Goal: Communication & Community: Answer question/provide support

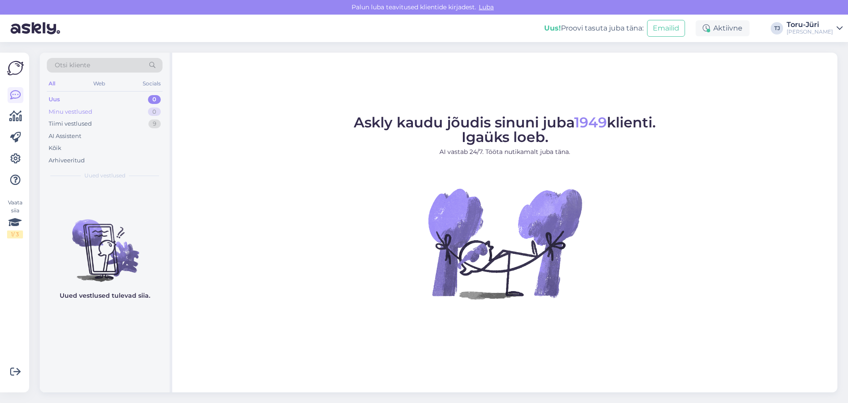
click at [85, 115] on div "Minu vestlused" at bounding box center [71, 111] width 44 height 9
click at [84, 111] on div "Minu vestlused" at bounding box center [72, 111] width 46 height 9
click at [80, 125] on div "Tiimi vestlused" at bounding box center [70, 123] width 43 height 9
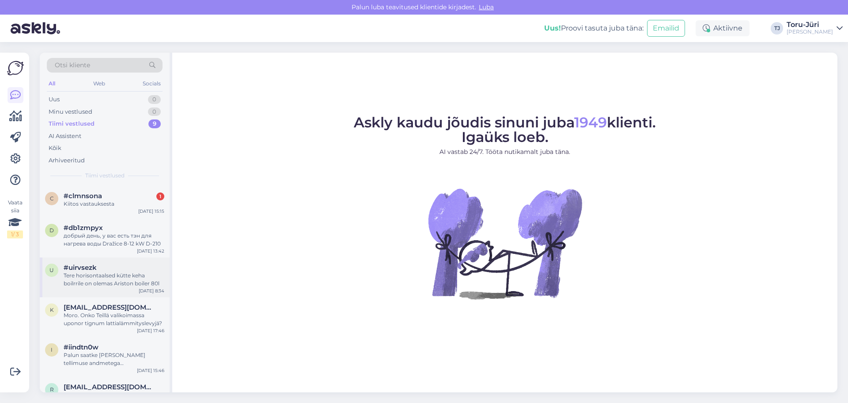
scroll to position [88, 0]
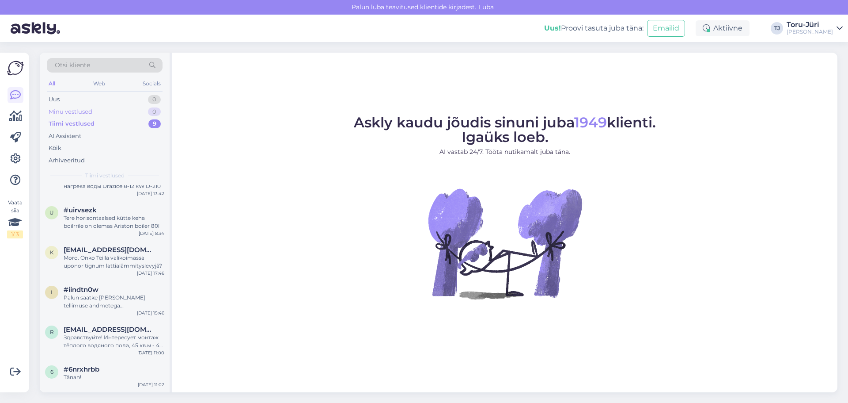
click at [80, 110] on div "Minu vestlused" at bounding box center [71, 111] width 44 height 9
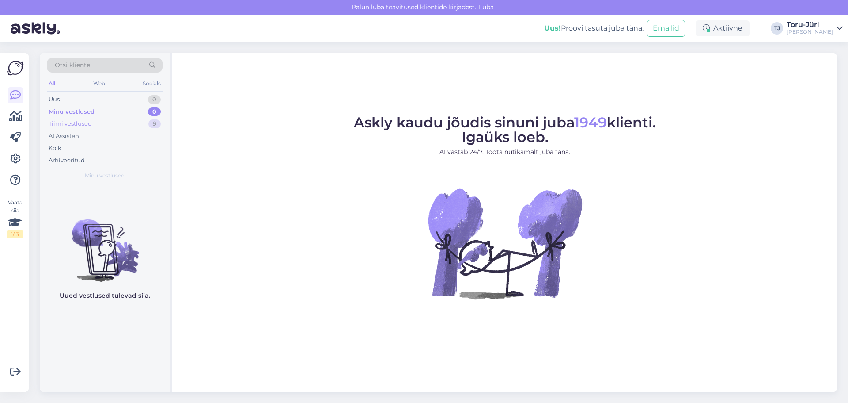
click at [79, 118] on div "Tiimi vestlused 9" at bounding box center [105, 124] width 116 height 12
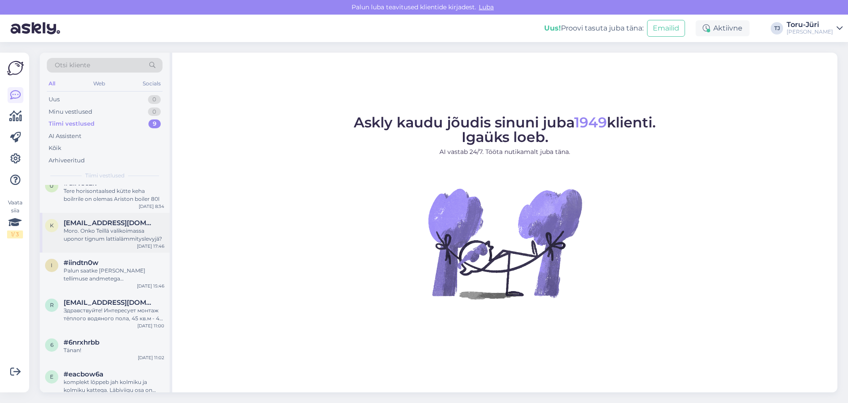
scroll to position [127, 0]
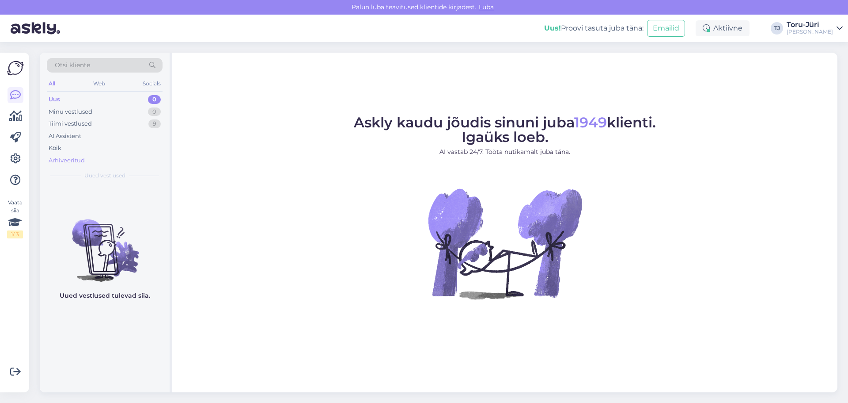
click at [62, 162] on div "Arhiveeritud" at bounding box center [67, 160] width 36 height 9
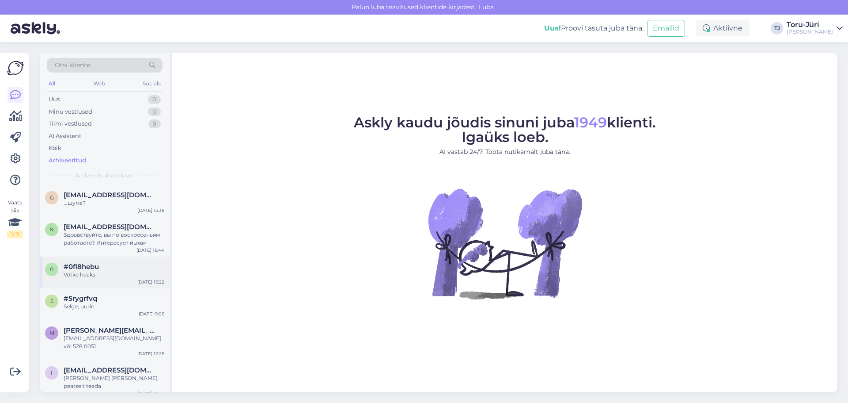
click at [110, 275] on div "Võtke heaks!" at bounding box center [114, 274] width 101 height 8
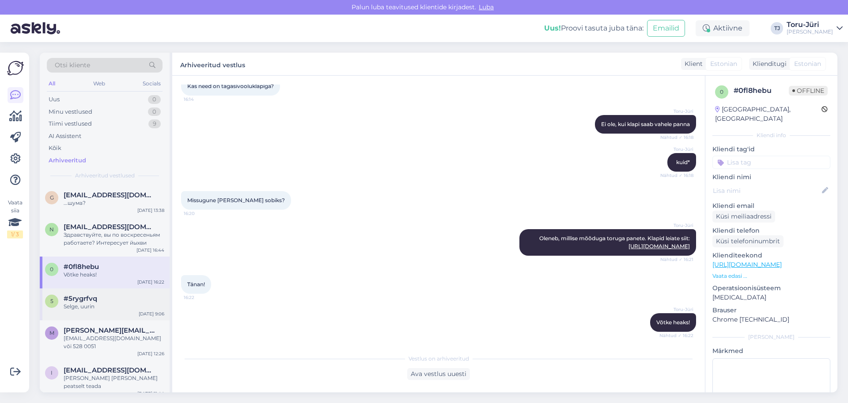
click at [103, 305] on div "Selge, uurin" at bounding box center [114, 306] width 101 height 8
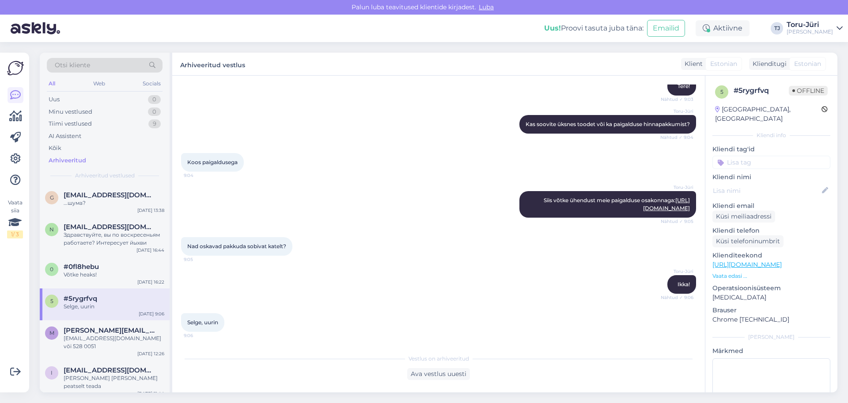
scroll to position [44, 0]
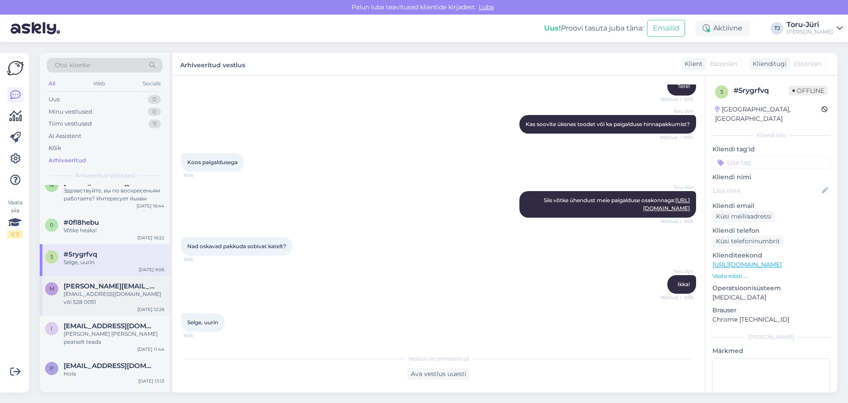
click at [110, 291] on div "[EMAIL_ADDRESS][DOMAIN_NAME] või 528 0051" at bounding box center [114, 298] width 101 height 16
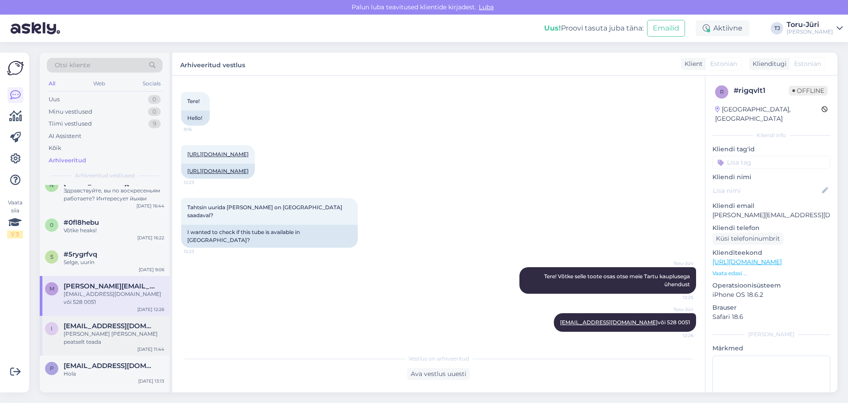
click at [111, 322] on span "[EMAIL_ADDRESS][DOMAIN_NAME]" at bounding box center [110, 326] width 92 height 8
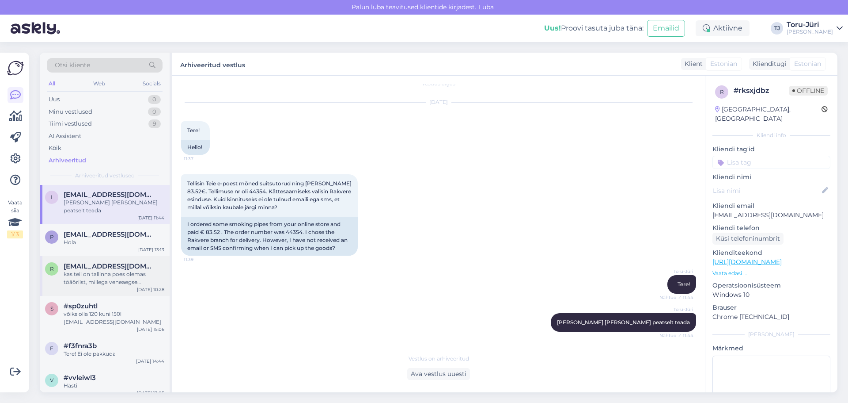
scroll to position [177, 0]
click at [115, 230] on div "p [EMAIL_ADDRESS][DOMAIN_NAME] Hola [DATE] 13:13" at bounding box center [105, 239] width 130 height 32
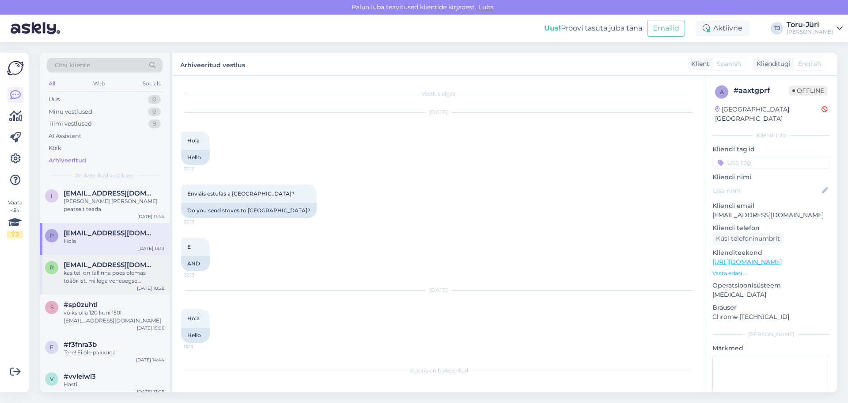
click at [110, 269] on div "kas teil on tallinna poes olemas töäöriist, millega veneaegse malmradika ribisi…" at bounding box center [114, 277] width 101 height 16
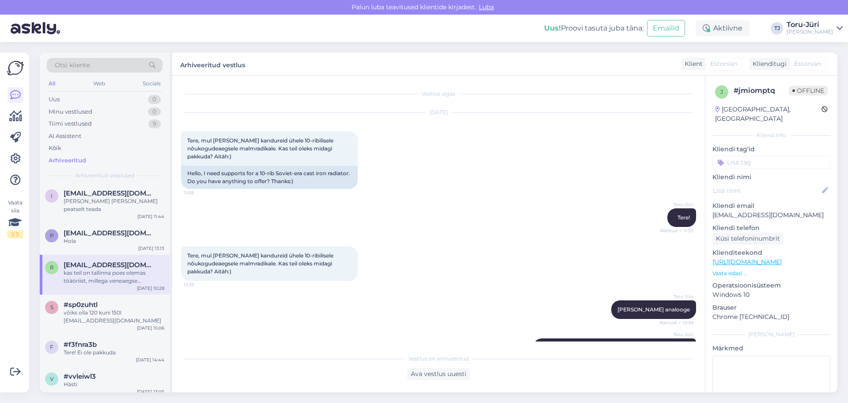
scroll to position [753, 0]
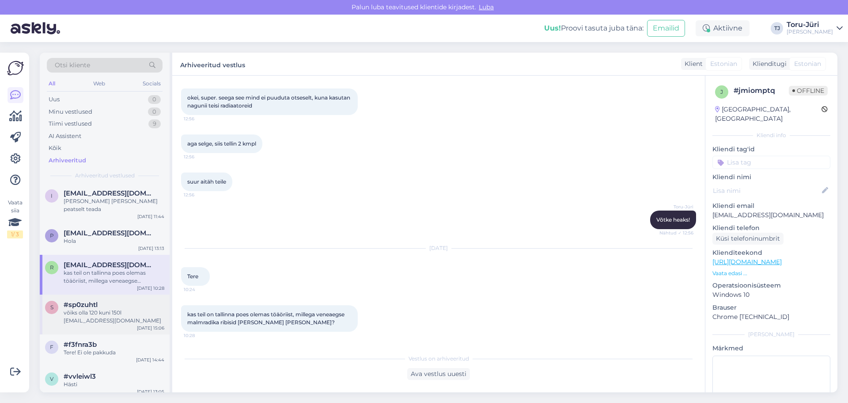
click at [107, 308] on div "võiks olla 120 kuni 150l [EMAIL_ADDRESS][DOMAIN_NAME]" at bounding box center [114, 316] width 101 height 16
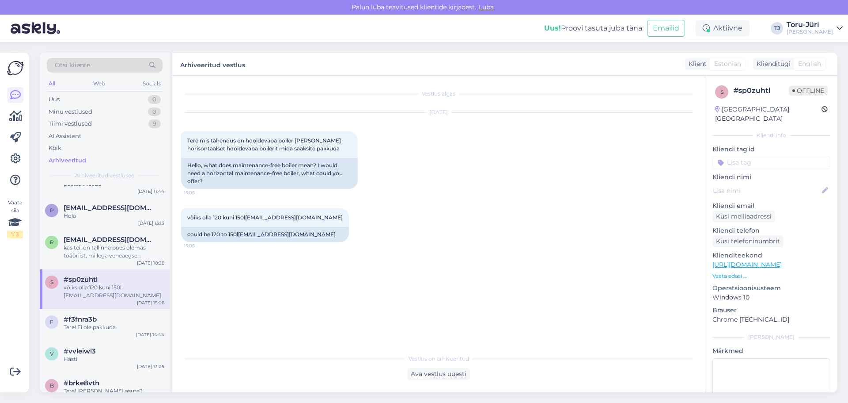
scroll to position [265, 0]
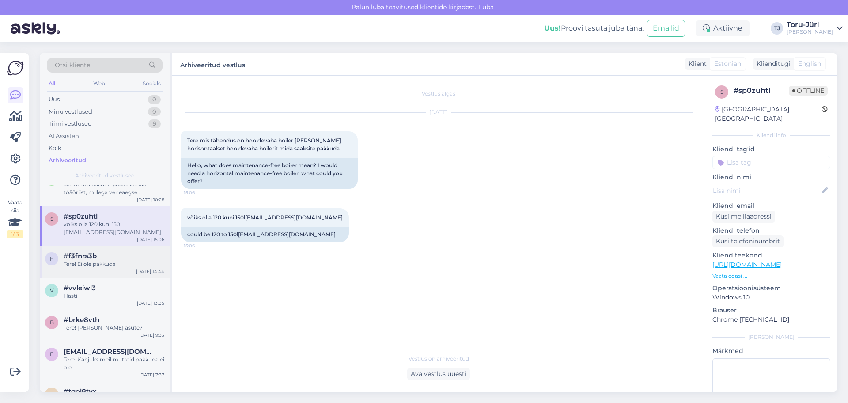
click at [114, 252] on div "#f3fnra3b" at bounding box center [114, 256] width 101 height 8
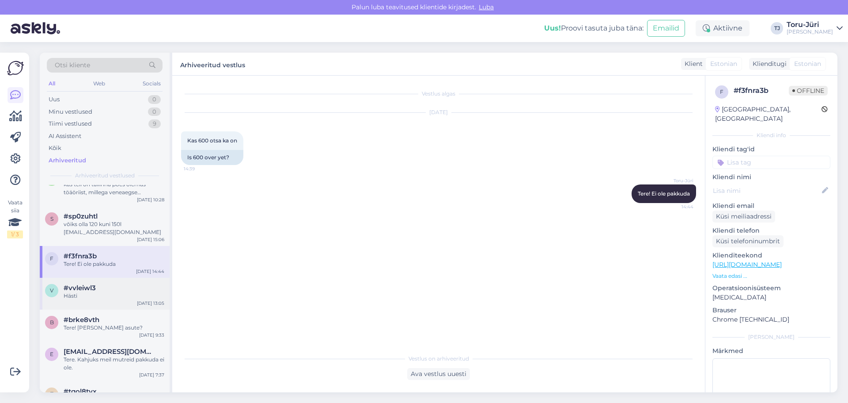
click at [114, 285] on div "v #vvleiwl3 Hästi [DATE] 13:05" at bounding box center [105, 294] width 130 height 32
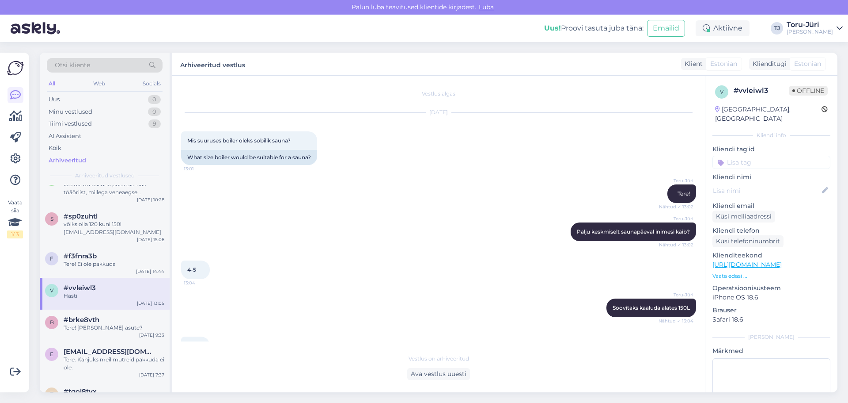
scroll to position [23, 0]
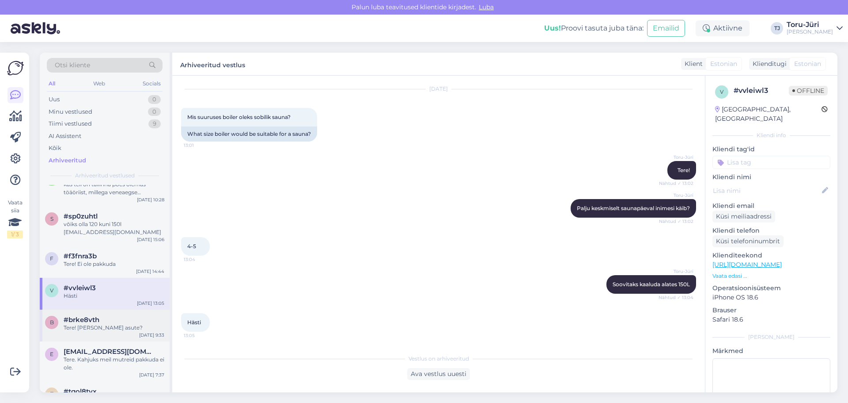
click at [119, 323] on div "Tere! [PERSON_NAME] asute?" at bounding box center [114, 327] width 101 height 8
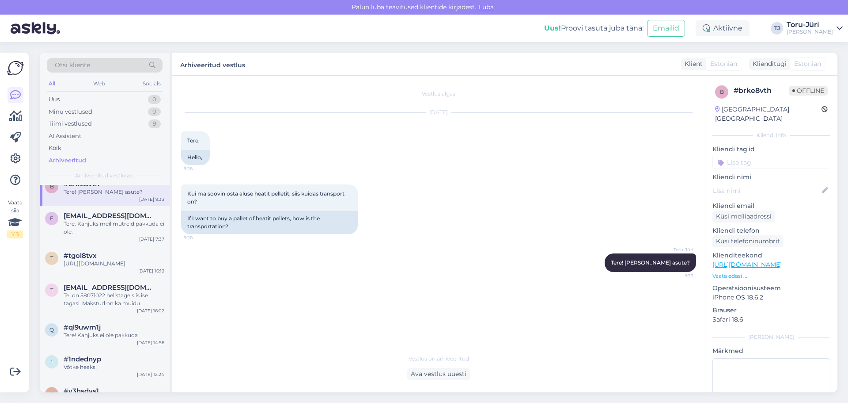
scroll to position [442, 0]
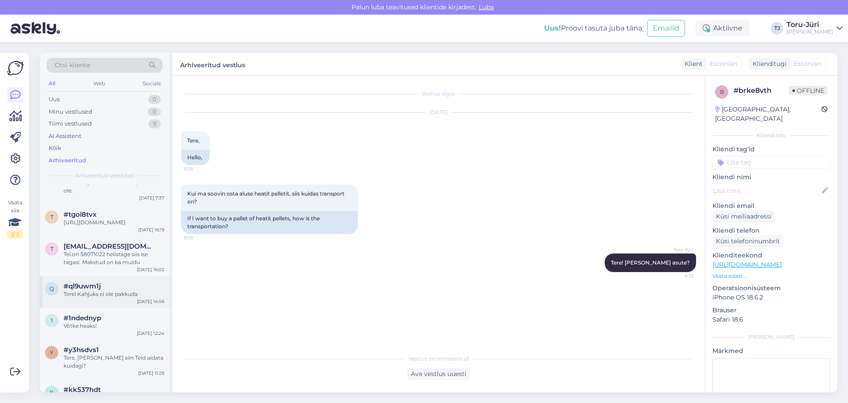
click at [125, 290] on div "Tere! Kahjuks ei ole pakkuda" at bounding box center [114, 294] width 101 height 8
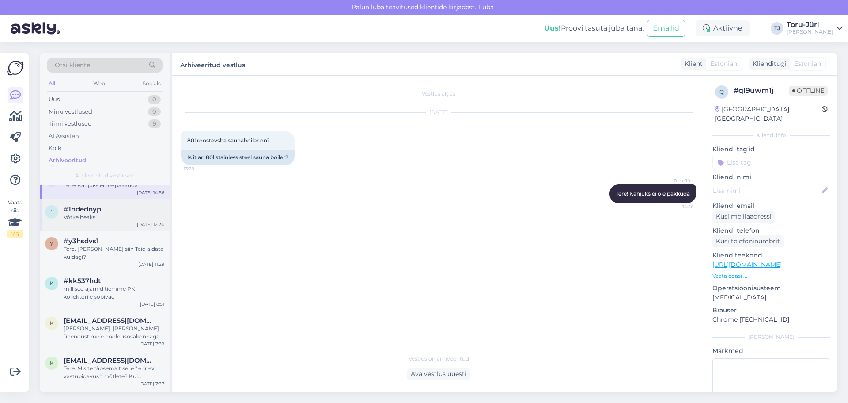
scroll to position [574, 0]
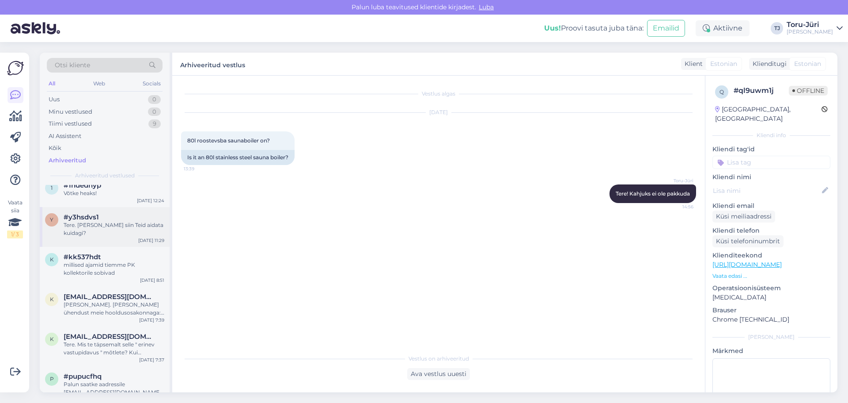
click at [107, 226] on div "Tere. [PERSON_NAME] siin Teid aidata kuidagi?" at bounding box center [114, 229] width 101 height 16
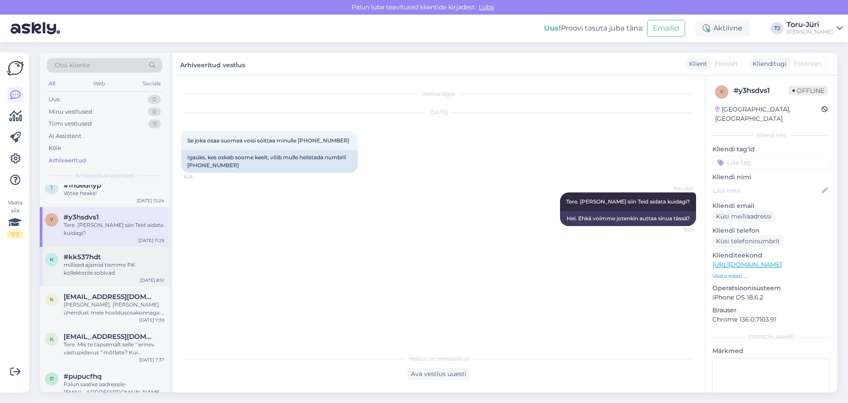
click at [112, 263] on div "millised ajamid tiemme PK kollektorile sobivad" at bounding box center [114, 269] width 101 height 16
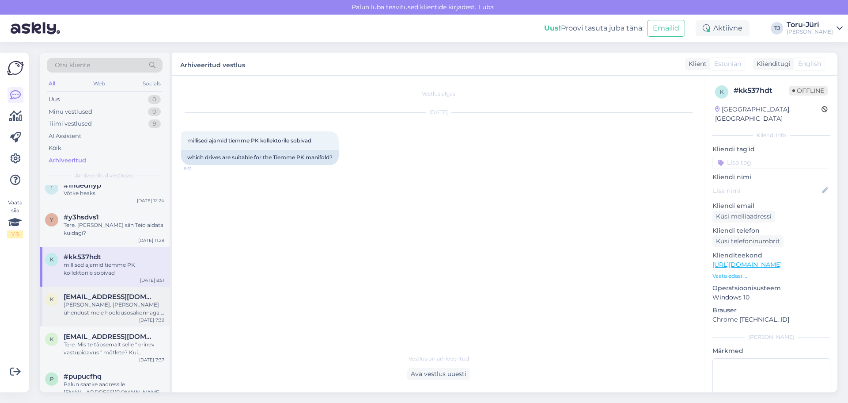
click at [116, 300] on div "[PERSON_NAME]. [PERSON_NAME] ühendust meie hooldusosakonnaga: E-post: [EMAIL_AD…" at bounding box center [114, 308] width 101 height 16
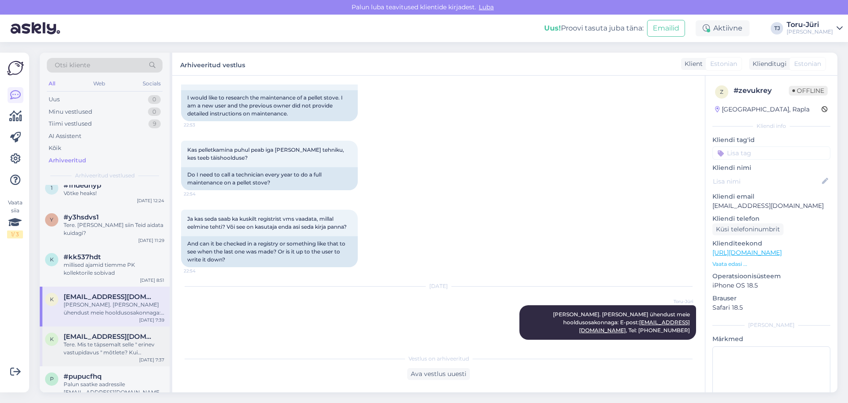
click at [118, 341] on div "Tere. Mis te täpsemalt selle " erinev vastupidavus " mõtlete? Kui kaitseklapp t…" at bounding box center [114, 348] width 101 height 16
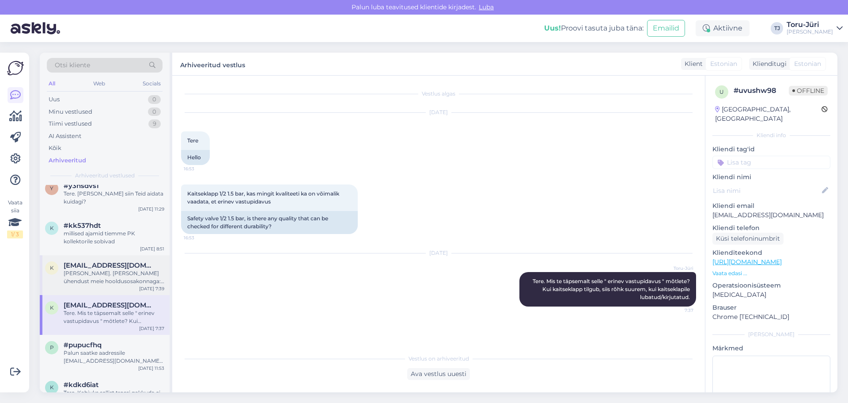
scroll to position [663, 0]
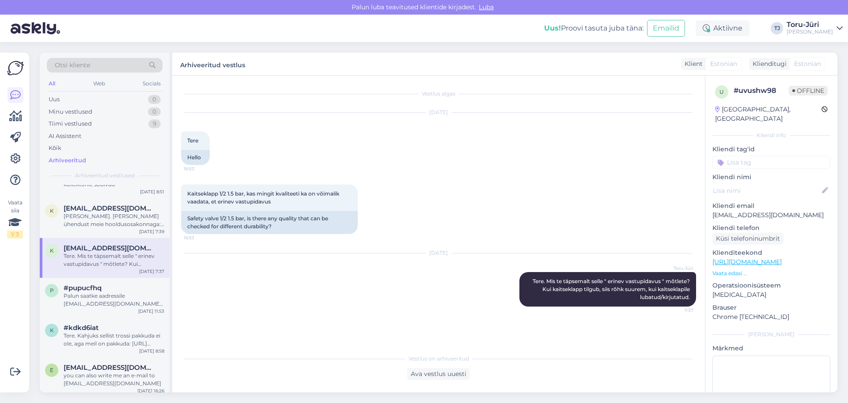
click at [464, 184] on div "Kaitseklapp 1/2 1.5 bar, kas mingit kvaliteeti ka on võimalik vaadata, et erine…" at bounding box center [438, 209] width 515 height 69
click at [88, 292] on div "Palun saatke aadressile [EMAIL_ADDRESS][DOMAIN_NAME] oma andmed. [PERSON_NAME],…" at bounding box center [114, 300] width 101 height 16
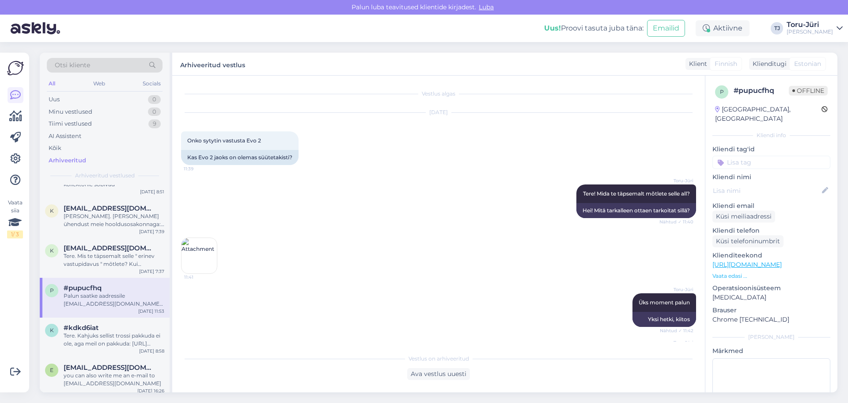
scroll to position [483, 0]
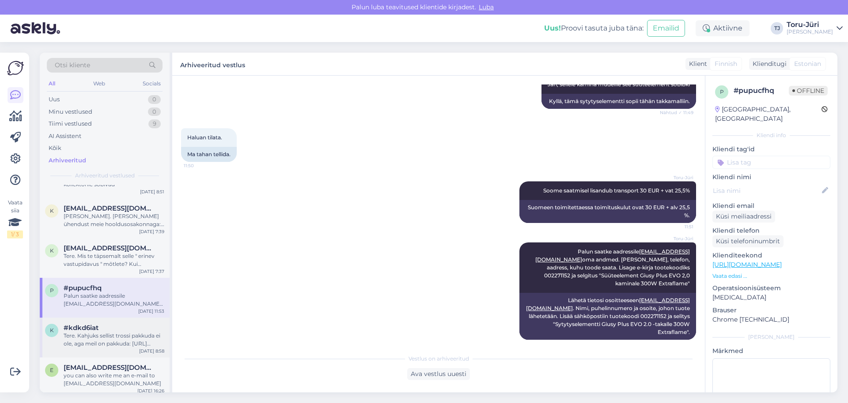
click at [92, 336] on div "Tere. Kahjuks sellist trossi pakkuda ei ole, aga meil on pakkuda: [URL][DOMAIN_…" at bounding box center [114, 339] width 101 height 16
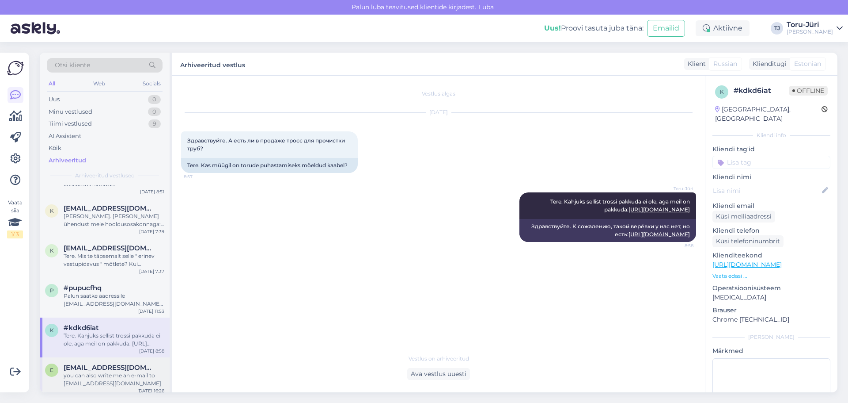
click at [95, 371] on div "you can also write me an e-mail to [EMAIL_ADDRESS][DOMAIN_NAME]" at bounding box center [114, 379] width 101 height 16
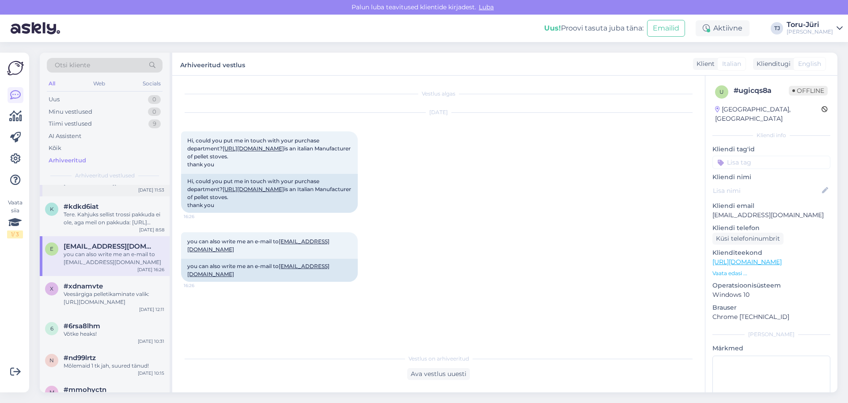
scroll to position [795, 0]
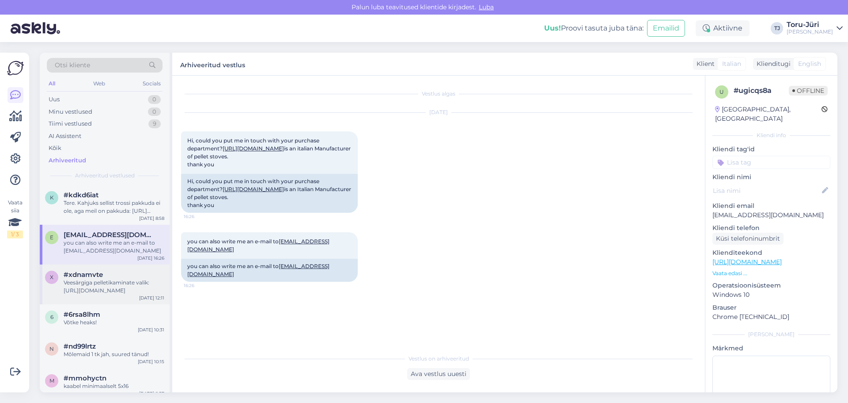
click at [106, 278] on div "Veesärgiga pelletikaminate valik: [URL][DOMAIN_NAME]" at bounding box center [114, 286] width 101 height 16
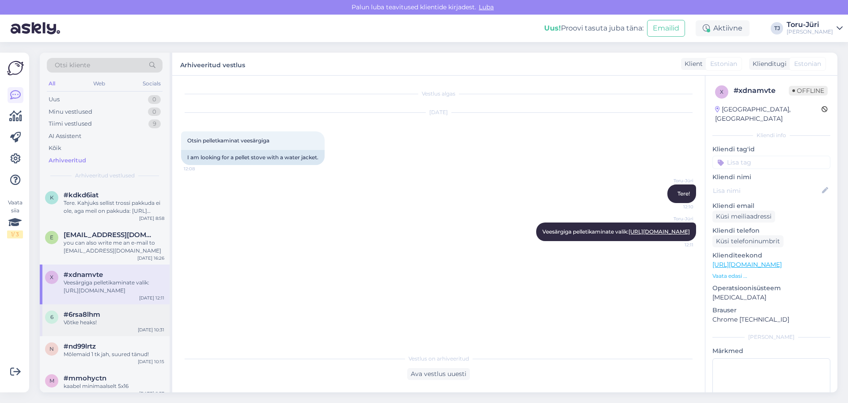
click at [110, 318] on div "Võtke heaks!" at bounding box center [114, 322] width 101 height 8
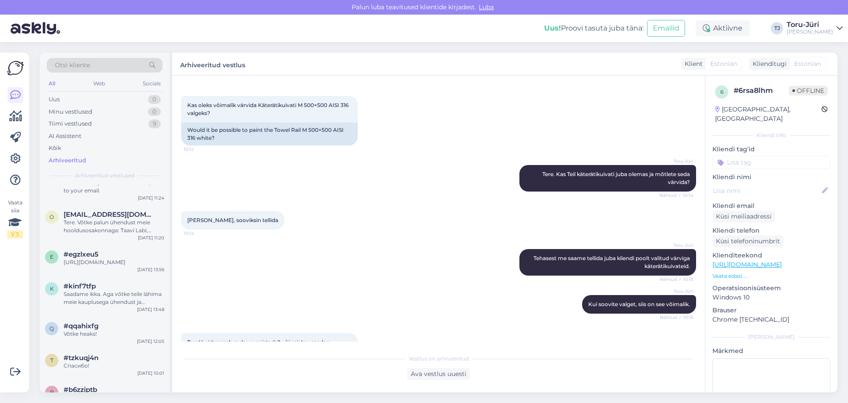
scroll to position [1679, 0]
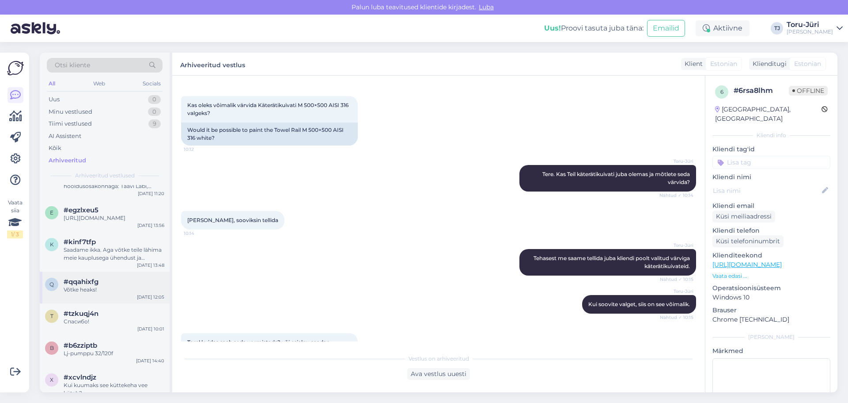
click at [122, 285] on div "Võtke heaks!" at bounding box center [114, 289] width 101 height 8
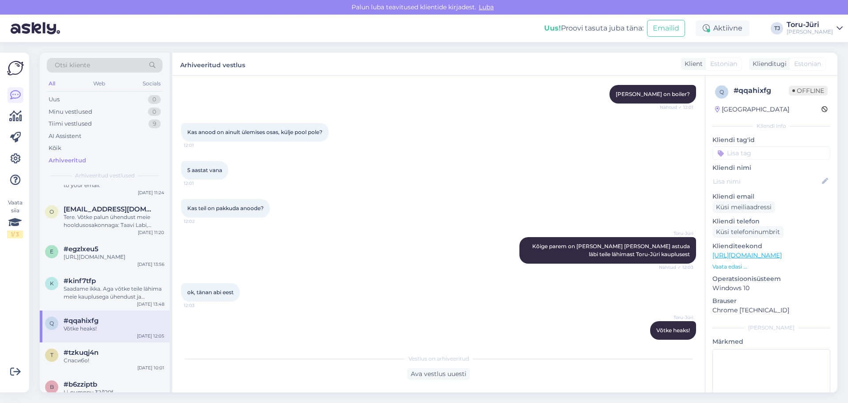
scroll to position [1635, 0]
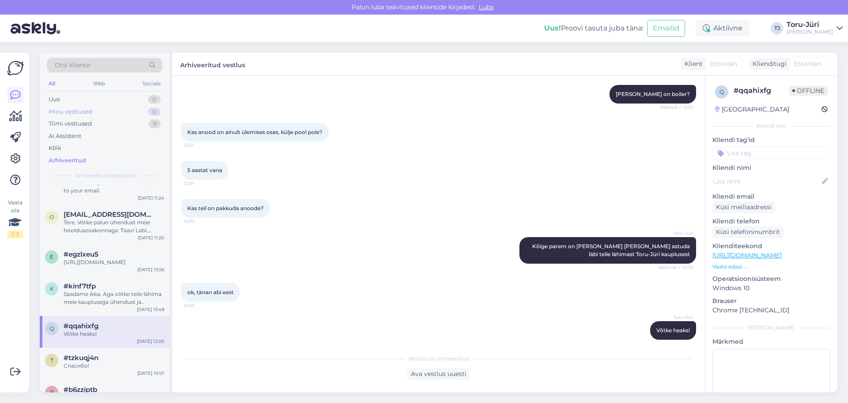
click at [86, 110] on div "Minu vestlused" at bounding box center [71, 111] width 44 height 9
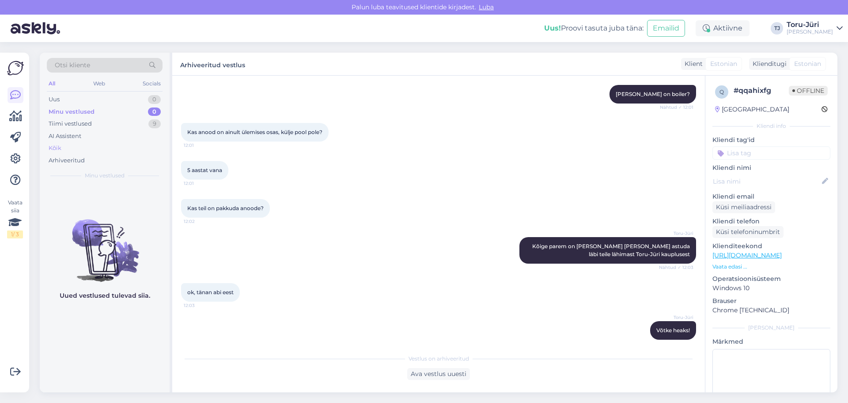
click at [62, 148] on div "Kõik" at bounding box center [105, 148] width 116 height 12
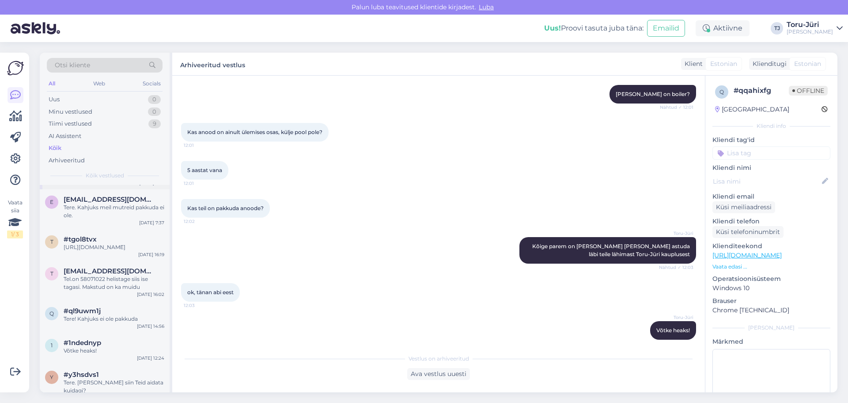
scroll to position [795, 0]
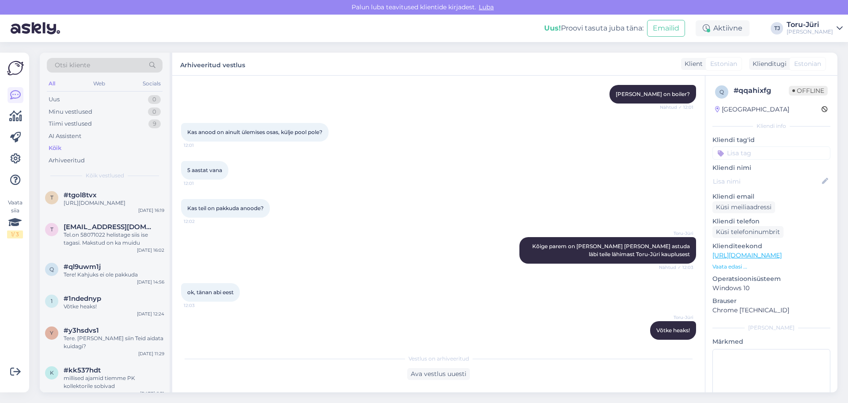
click at [128, 294] on div "#1ndednyp" at bounding box center [114, 298] width 101 height 8
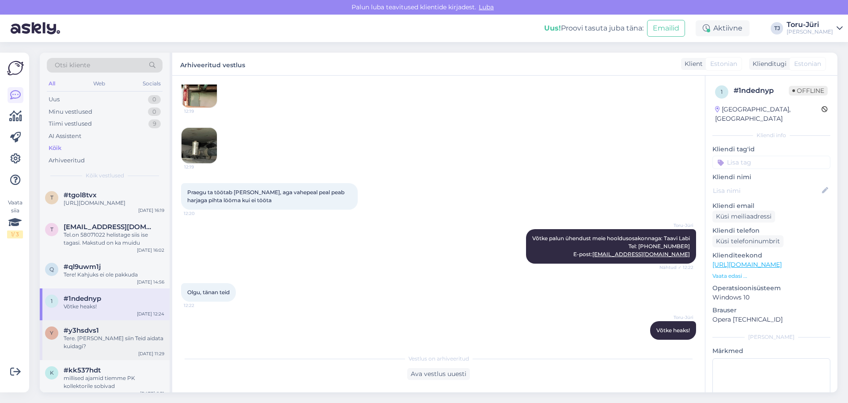
click at [122, 334] on div "Tere. [PERSON_NAME] siin Teid aidata kuidagi?" at bounding box center [114, 342] width 101 height 16
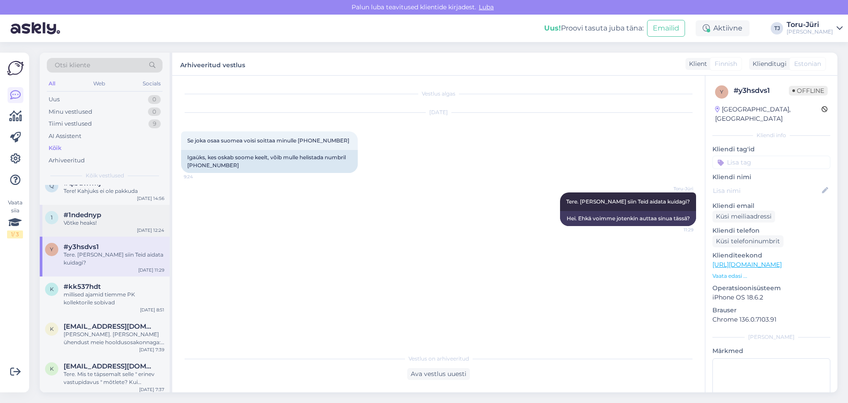
scroll to position [884, 0]
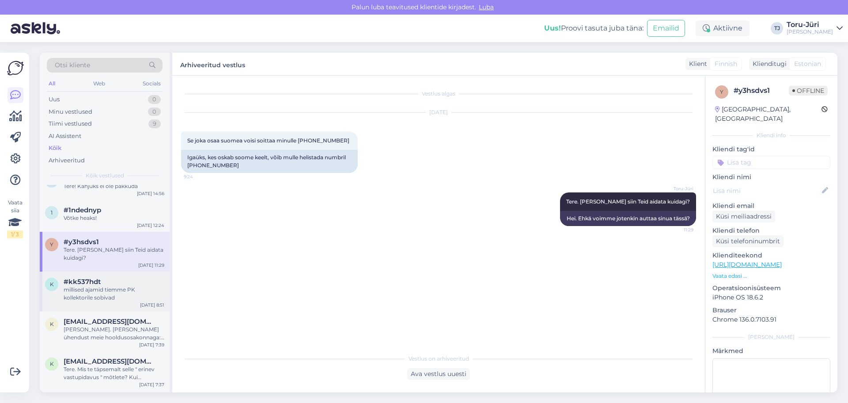
click at [123, 286] on div "millised ajamid tiemme PK kollektorile sobivad" at bounding box center [114, 293] width 101 height 16
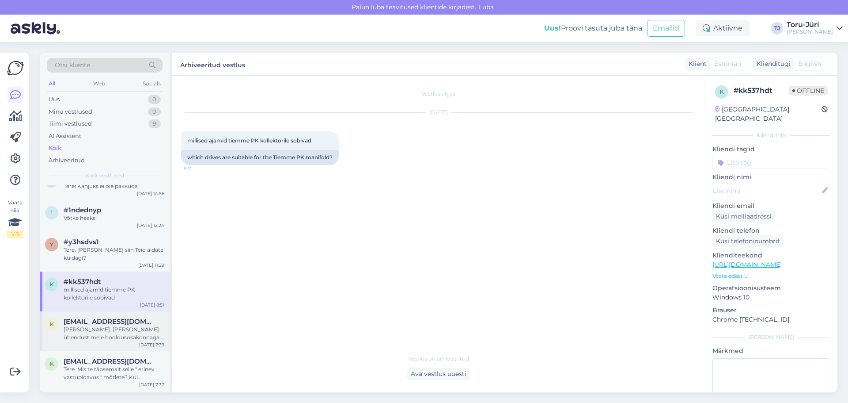
click at [125, 327] on div "[PERSON_NAME]. [PERSON_NAME] ühendust meie hooldusosakonnaga: E-post: [EMAIL_AD…" at bounding box center [114, 333] width 101 height 16
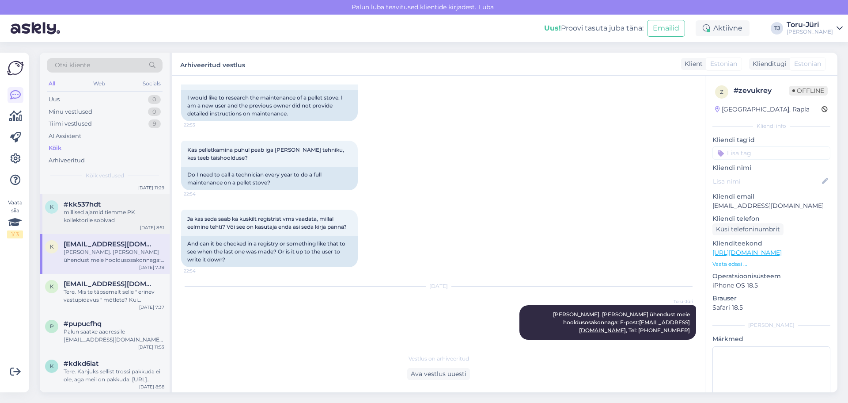
scroll to position [972, 0]
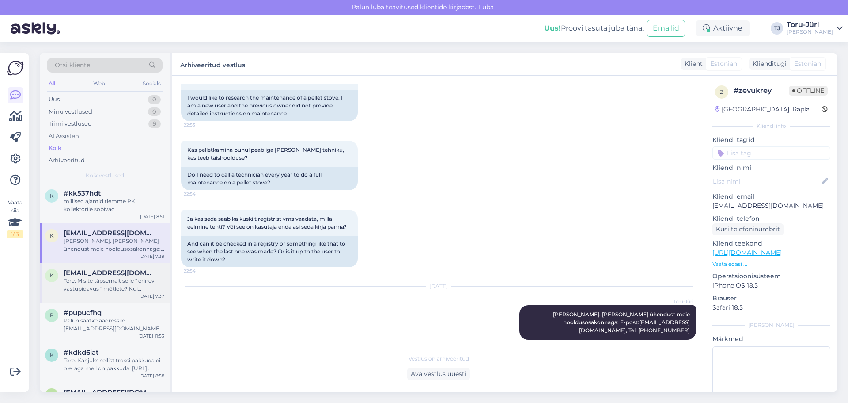
click at [124, 277] on div "Tere. Mis te täpsemalt selle " erinev vastupidavus " mõtlete? Kui kaitseklapp t…" at bounding box center [114, 285] width 101 height 16
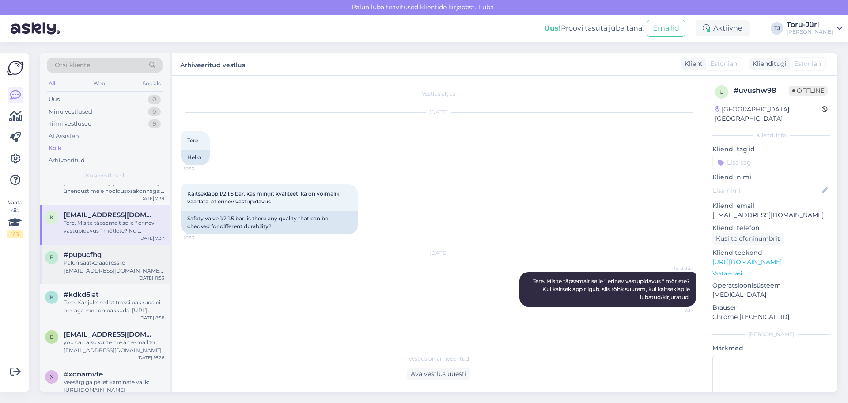
scroll to position [1016, 0]
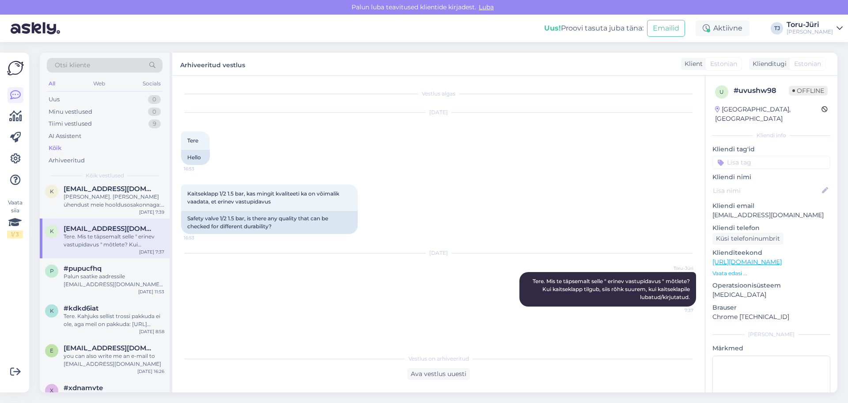
click at [818, 28] on div "Toru-Jüri" at bounding box center [810, 24] width 46 height 7
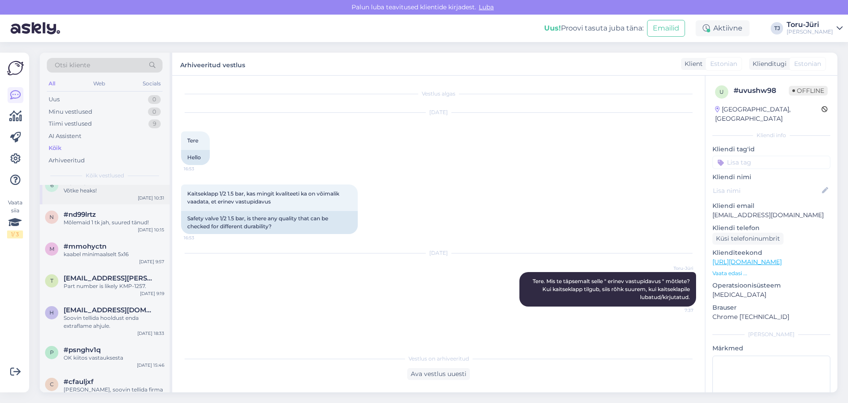
scroll to position [1281, 0]
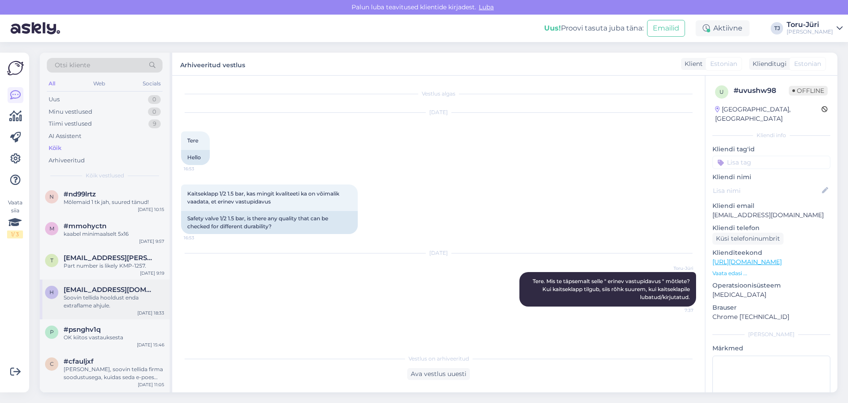
click at [119, 297] on div "Soovin tellida hooldust enda extraflame ahjule." at bounding box center [114, 301] width 101 height 16
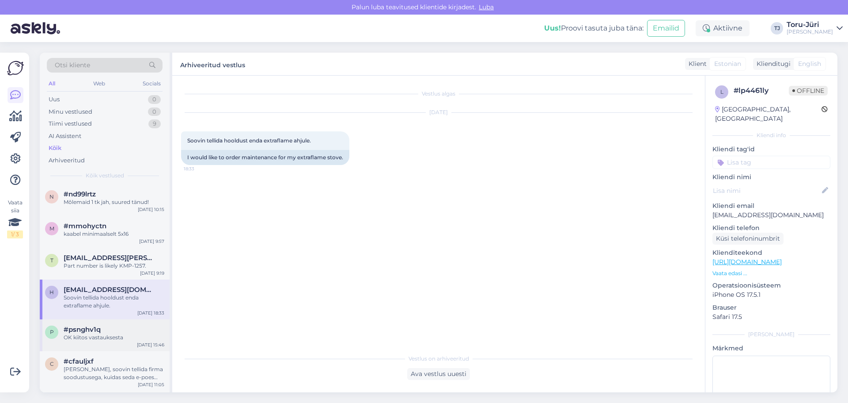
click at [120, 333] on div "OK kiitos vastauksesta" at bounding box center [114, 337] width 101 height 8
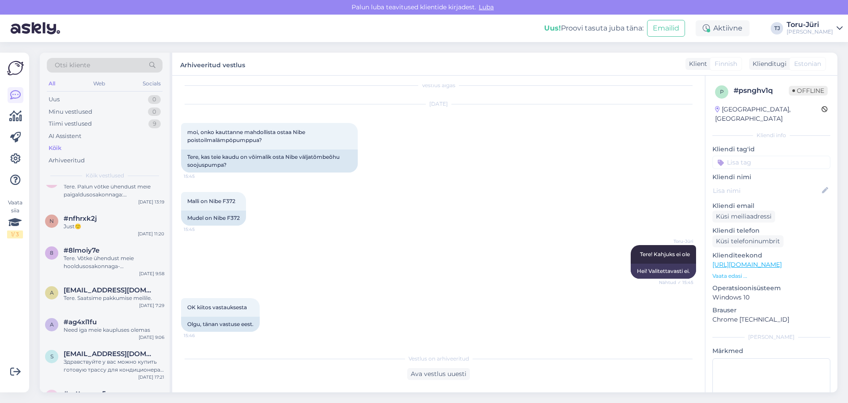
scroll to position [2519, 0]
